Goal: Information Seeking & Learning: Learn about a topic

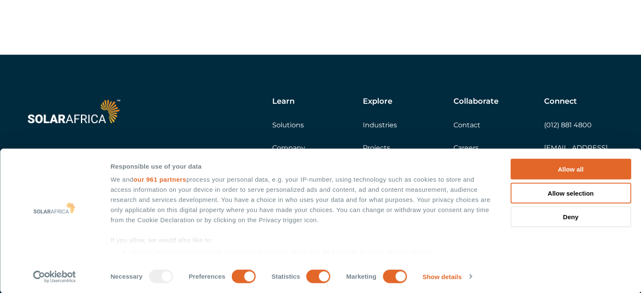
scroll to position [2421, 0]
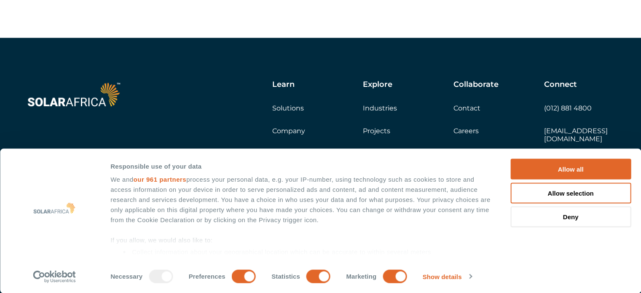
click at [381, 110] on link "Industries" at bounding box center [380, 108] width 34 height 8
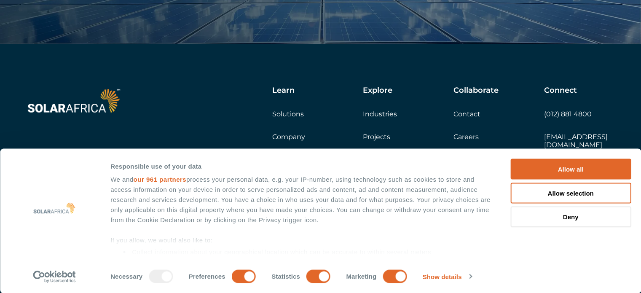
scroll to position [1100, 0]
click at [375, 137] on link "Projects" at bounding box center [376, 136] width 27 height 8
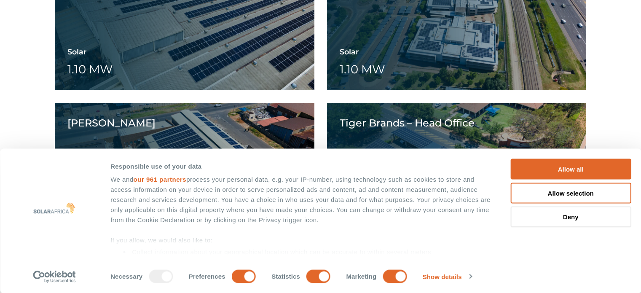
scroll to position [3413, 0]
